Goal: Navigation & Orientation: Find specific page/section

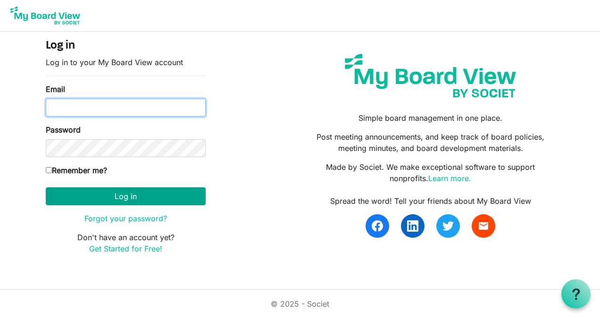
type input "[EMAIL_ADDRESS][DOMAIN_NAME]"
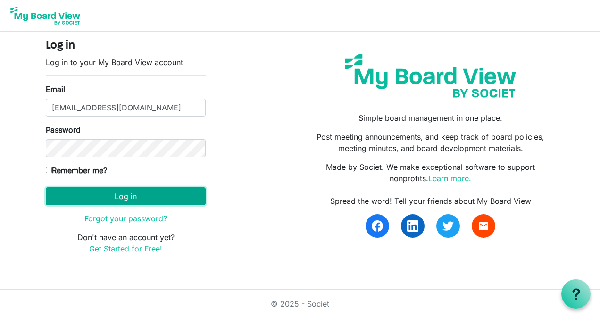
click at [178, 194] on button "Log in" at bounding box center [126, 196] width 160 height 18
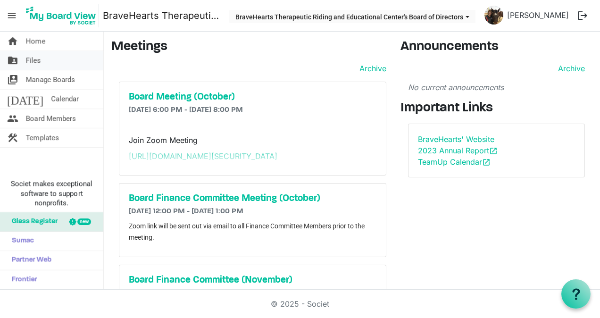
click at [44, 58] on link "folder_shared Files" at bounding box center [51, 60] width 103 height 19
